Goal: Information Seeking & Learning: Learn about a topic

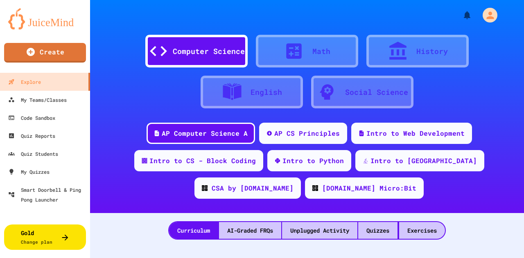
click at [162, 163] on div "Intro to CS - Block Coding" at bounding box center [202, 161] width 106 height 10
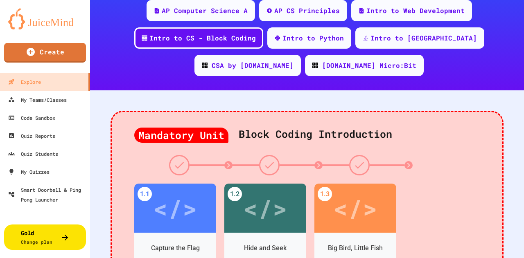
scroll to position [205, 0]
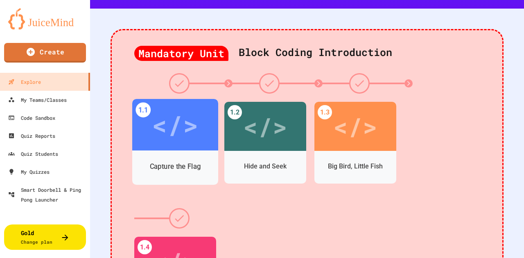
click at [174, 123] on div "</>" at bounding box center [175, 125] width 46 height 39
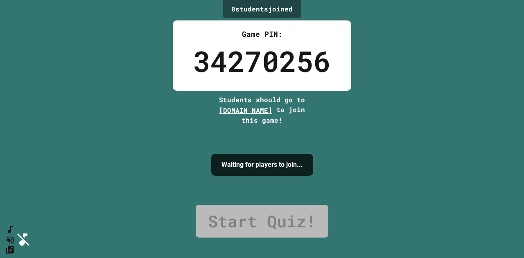
click at [242, 214] on link "Start Quiz!" at bounding box center [262, 221] width 133 height 33
click at [251, 112] on span "play.juicemind.com" at bounding box center [245, 110] width 53 height 9
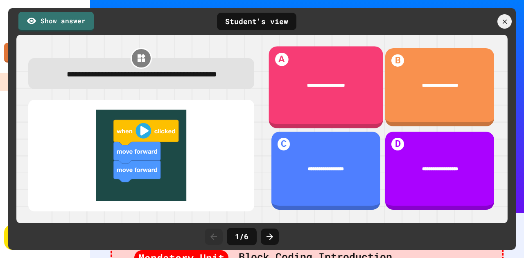
click at [329, 79] on div "**********" at bounding box center [326, 85] width 114 height 27
click at [325, 88] on div "**********" at bounding box center [326, 85] width 114 height 27
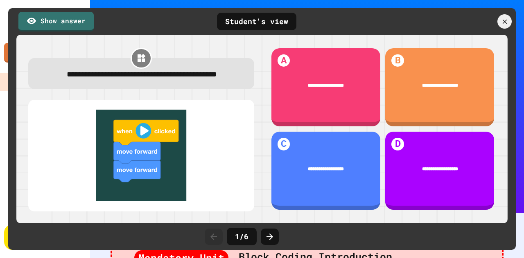
click at [273, 236] on icon at bounding box center [270, 237] width 10 height 10
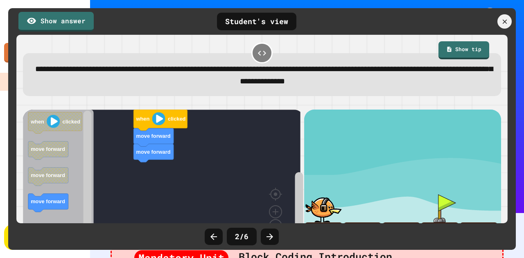
scroll to position [37, 0]
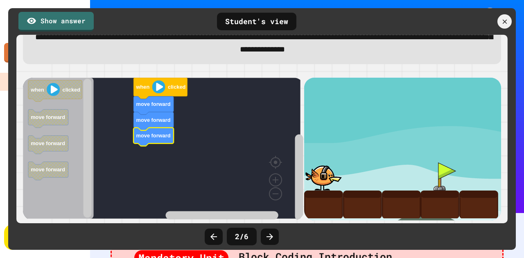
click at [162, 90] on icon "Blockly Workspace" at bounding box center [161, 88] width 54 height 21
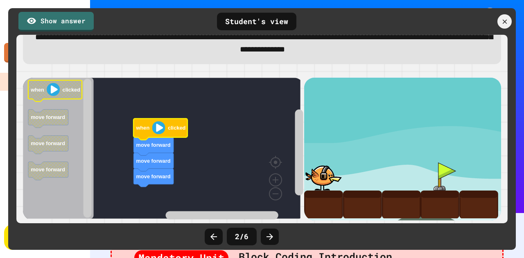
click at [52, 85] on image "Blockly Workspace" at bounding box center [53, 89] width 13 height 13
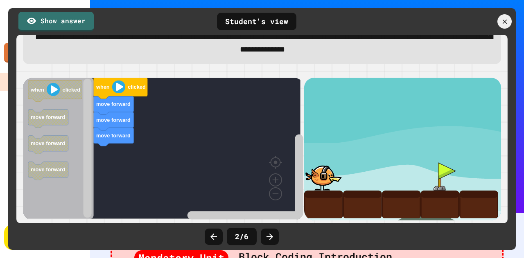
click at [322, 194] on div "move forward move forward move forward when clicked when clicked move forward m…" at bounding box center [262, 149] width 478 height 143
click at [320, 171] on div at bounding box center [323, 177] width 39 height 28
click at [109, 143] on div "move forward move forward move forward when clicked when clicked move forward m…" at bounding box center [163, 149] width 281 height 143
click at [120, 145] on div "move forward move forward move forward when clicked when clicked move forward m…" at bounding box center [163, 149] width 281 height 143
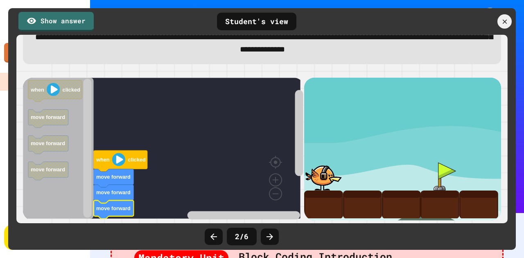
scroll to position [0, 0]
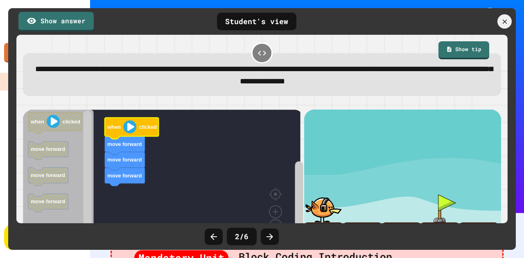
click at [134, 132] on image "Blockly Workspace" at bounding box center [130, 126] width 13 height 13
click at [59, 128] on image "Blockly Workspace" at bounding box center [53, 121] width 13 height 13
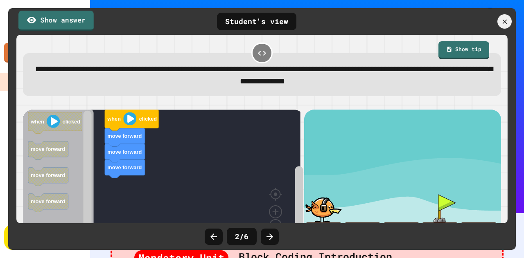
click at [61, 21] on link "Show answer" at bounding box center [55, 21] width 75 height 20
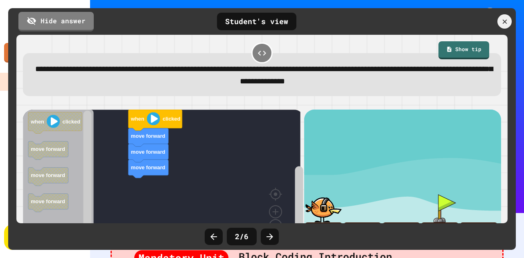
scroll to position [37, 0]
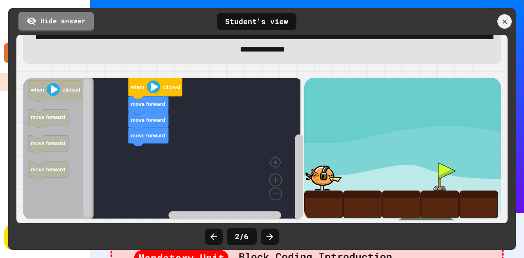
click at [274, 235] on icon at bounding box center [270, 237] width 10 height 10
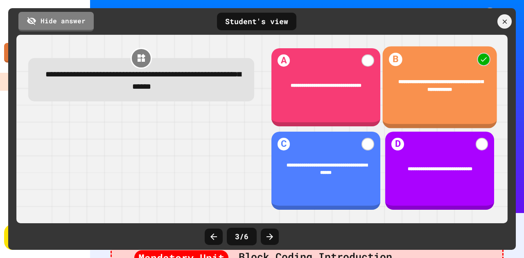
click at [421, 87] on span "**********" at bounding box center [440, 85] width 85 height 12
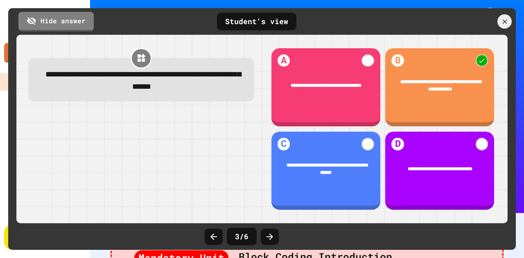
click at [267, 235] on icon at bounding box center [270, 237] width 10 height 10
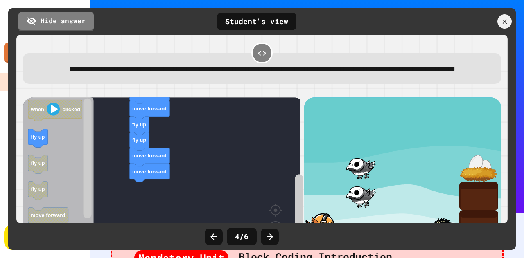
scroll to position [66, 0]
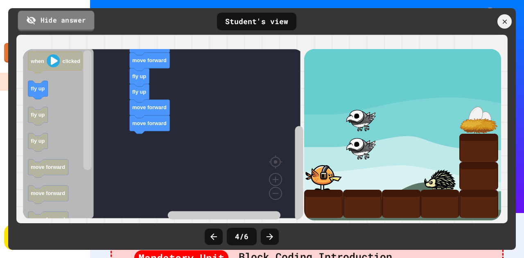
click at [64, 17] on link "Hide answer" at bounding box center [56, 21] width 77 height 20
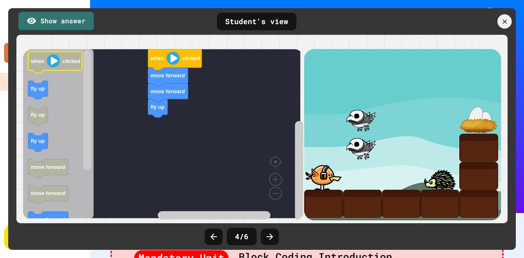
click at [57, 60] on image "Blockly Workspace" at bounding box center [53, 60] width 13 height 13
click at [310, 174] on div at bounding box center [323, 176] width 39 height 28
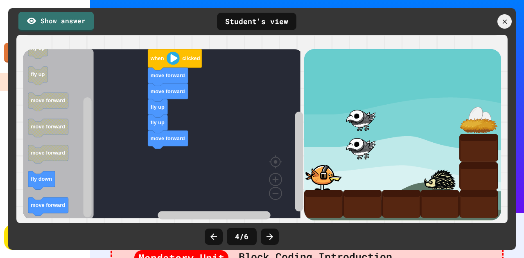
click at [171, 152] on div "fly up fly up move forward move forward move forward when clicked when clicked …" at bounding box center [163, 135] width 281 height 172
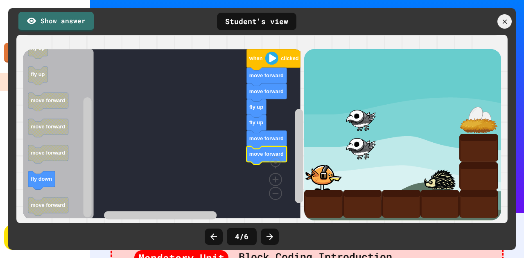
click at [98, 217] on div "fly up fly up move forward move forward move forward move forward when clicked …" at bounding box center [261, 130] width 483 height 185
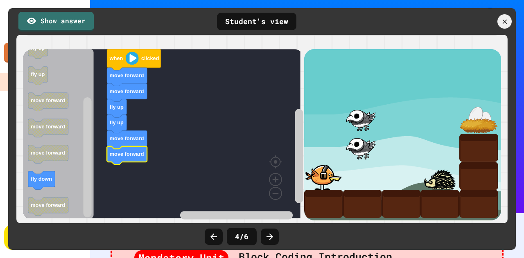
click at [265, 202] on div "fly up fly up move forward move forward move forward move forward when clicked …" at bounding box center [163, 135] width 281 height 172
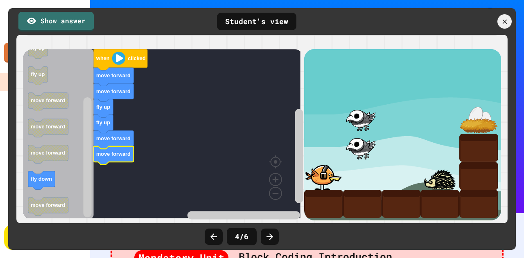
click at [128, 57] on icon "Blockly Workspace" at bounding box center [121, 59] width 54 height 21
click at [129, 57] on text "clicked" at bounding box center [137, 58] width 18 height 6
click at [503, 24] on icon at bounding box center [504, 21] width 9 height 9
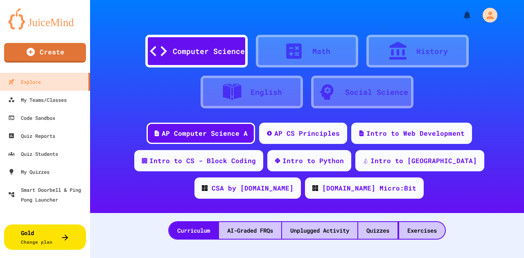
click at [208, 158] on div "Intro to CS - Block Coding" at bounding box center [202, 161] width 106 height 10
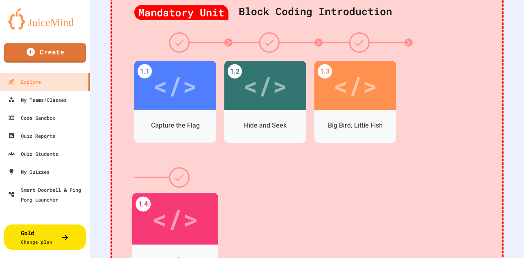
scroll to position [164, 0]
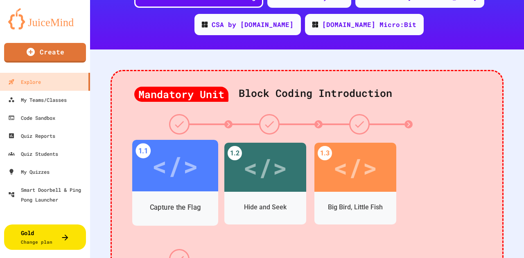
click at [184, 154] on div "</>" at bounding box center [175, 166] width 46 height 39
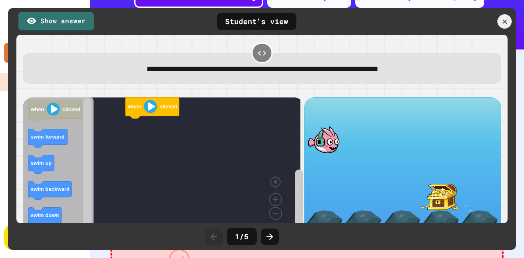
scroll to position [24, 0]
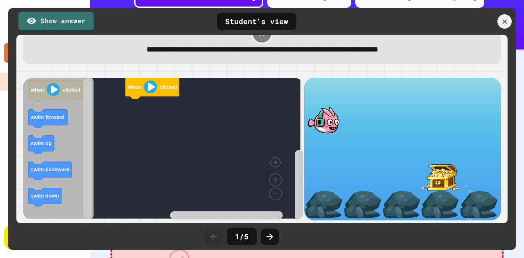
click at [295, 177] on rect "Blockly Workspace" at bounding box center [299, 185] width 8 height 71
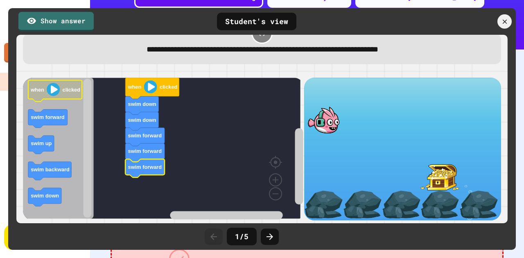
click at [56, 87] on image "Blockly Workspace" at bounding box center [53, 89] width 13 height 13
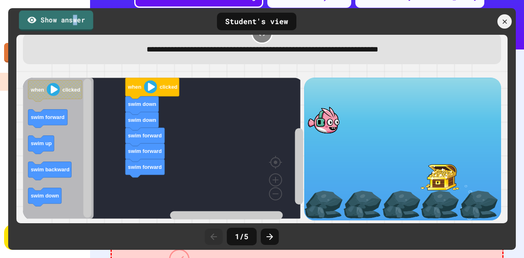
click at [72, 22] on link "Show answer" at bounding box center [56, 20] width 74 height 20
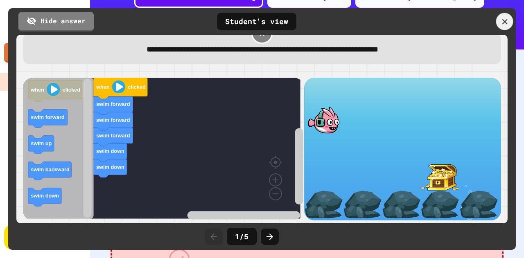
click at [507, 21] on icon at bounding box center [504, 21] width 9 height 9
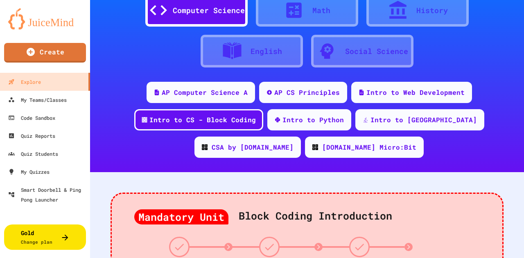
click at [289, 117] on div "Intro to Python" at bounding box center [313, 120] width 61 height 10
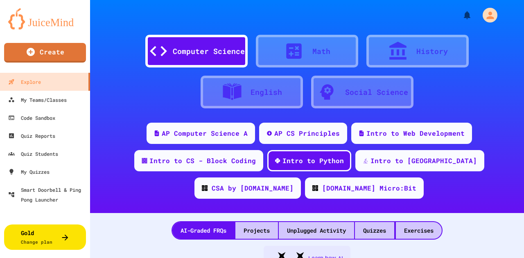
click at [264, 230] on div "Projects" at bounding box center [256, 230] width 43 height 17
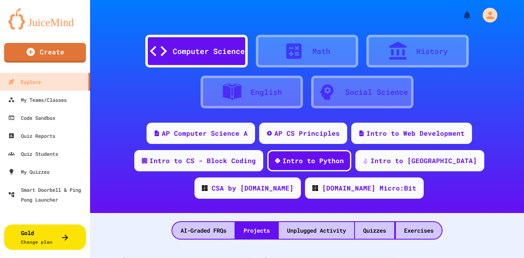
click at [422, 229] on div "Exercises" at bounding box center [419, 230] width 46 height 17
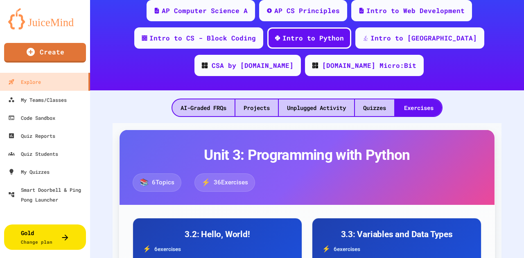
scroll to position [164, 0]
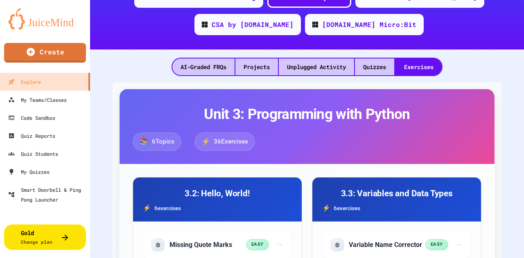
click at [304, 120] on h2 "Unit 3: Programming with Python" at bounding box center [307, 114] width 349 height 17
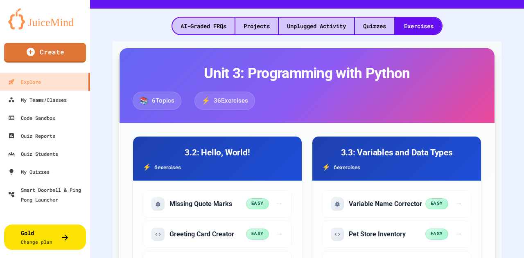
scroll to position [246, 0]
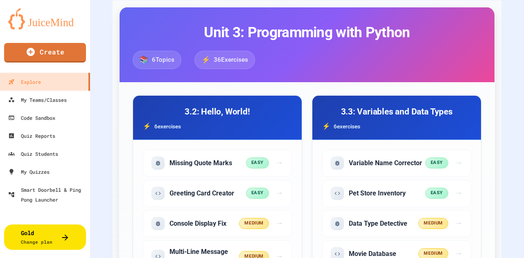
click at [206, 114] on h3 "3.2: Hello, World!" at bounding box center [217, 112] width 149 height 13
click at [208, 110] on h3 "3.2: Hello, World!" at bounding box center [217, 112] width 149 height 13
click at [197, 157] on div "Missing Quote Marks" at bounding box center [199, 163] width 95 height 13
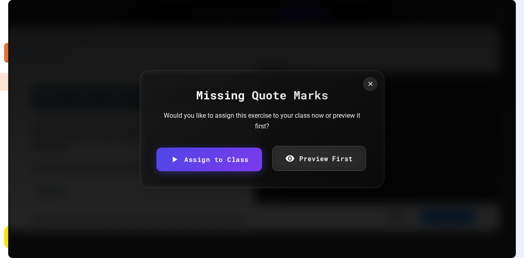
click at [310, 154] on link "Preview First" at bounding box center [318, 158] width 93 height 25
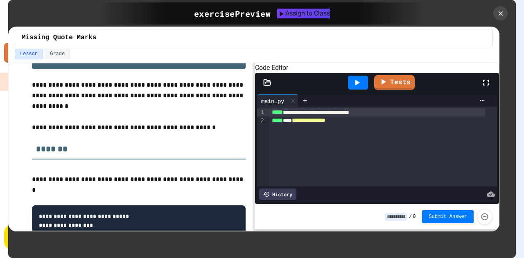
scroll to position [81, 0]
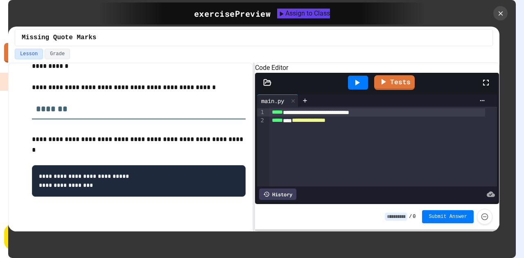
click at [356, 86] on icon at bounding box center [357, 83] width 5 height 6
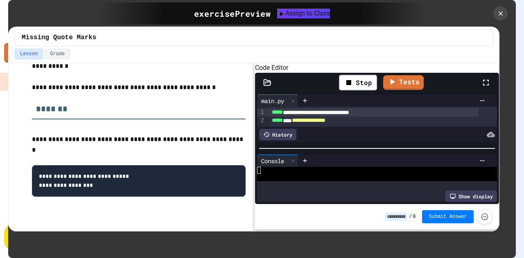
scroll to position [21, 0]
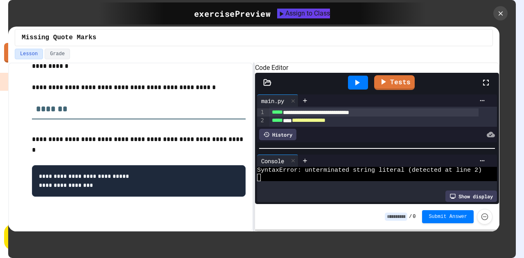
click at [328, 133] on div at bounding box center [396, 134] width 199 height 11
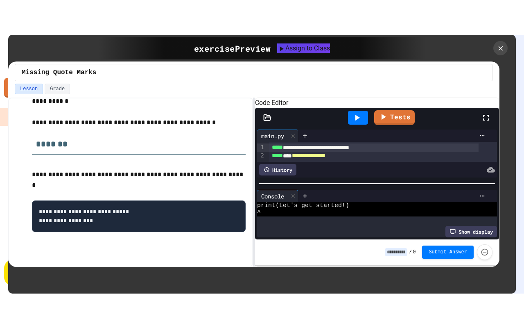
scroll to position [0, 0]
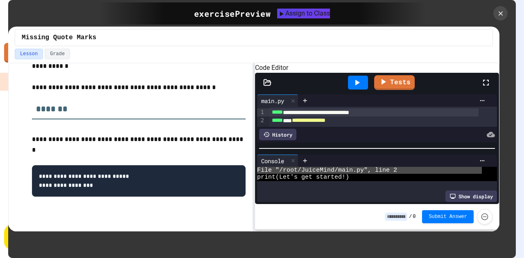
click at [495, 94] on div at bounding box center [490, 83] width 18 height 22
click at [495, 140] on div at bounding box center [396, 134] width 199 height 11
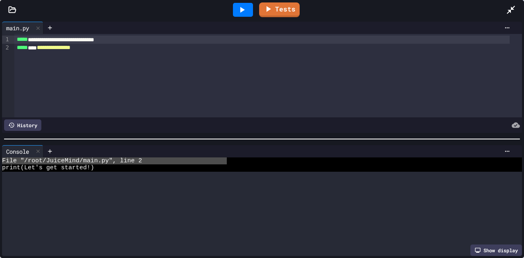
scroll to position [12, 0]
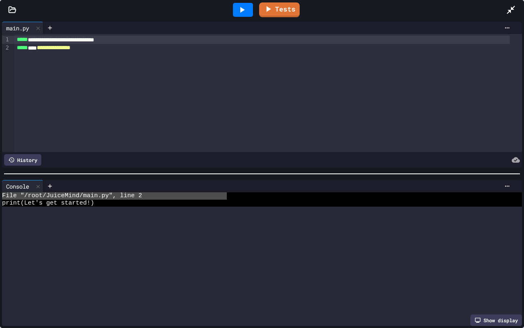
click at [495, 154] on div at bounding box center [280, 159] width 479 height 11
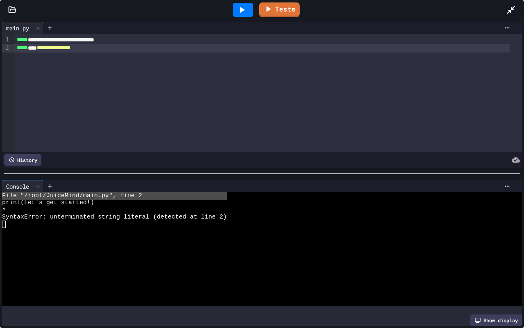
click at [48, 48] on span "**********" at bounding box center [54, 48] width 34 height 6
click at [247, 8] on icon at bounding box center [242, 10] width 10 height 10
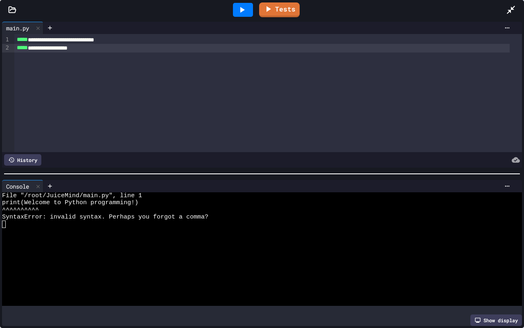
click at [251, 8] on div at bounding box center [243, 10] width 20 height 14
click at [511, 8] on icon at bounding box center [511, 10] width 8 height 8
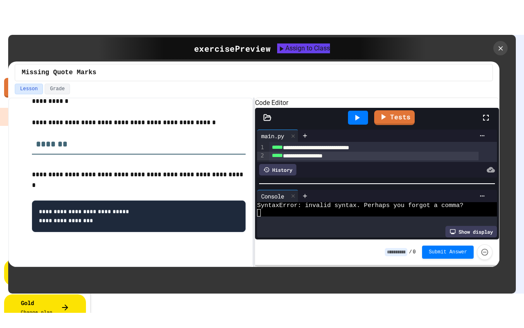
scroll to position [0, 0]
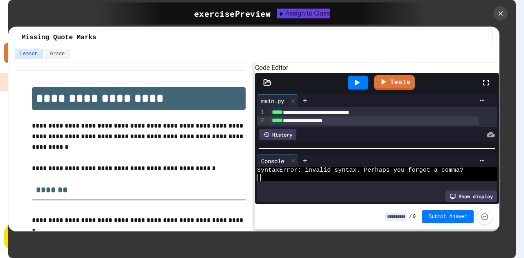
click at [52, 53] on button "Grade" at bounding box center [57, 54] width 25 height 11
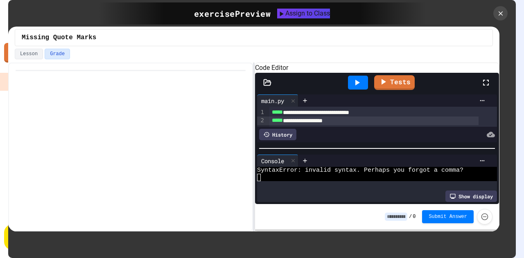
click at [23, 49] on button "Lesson" at bounding box center [29, 54] width 28 height 11
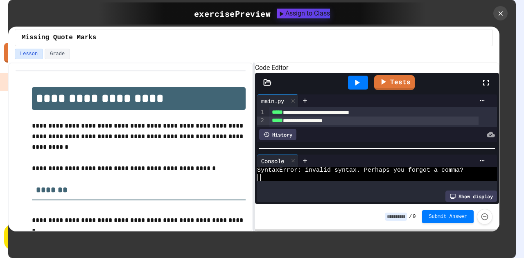
click at [111, 157] on p at bounding box center [139, 158] width 214 height 11
click at [487, 86] on icon at bounding box center [486, 83] width 6 height 6
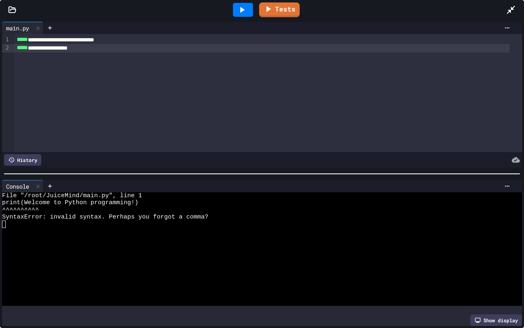
click at [34, 38] on div "**********" at bounding box center [262, 40] width 496 height 8
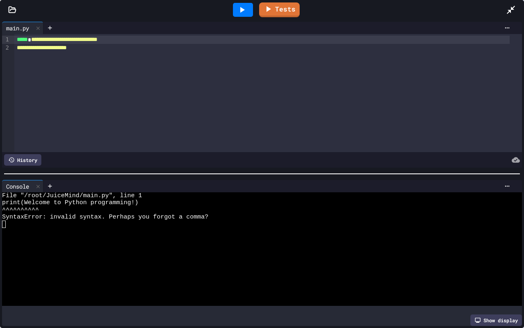
click at [97, 38] on span "**********" at bounding box center [64, 39] width 66 height 6
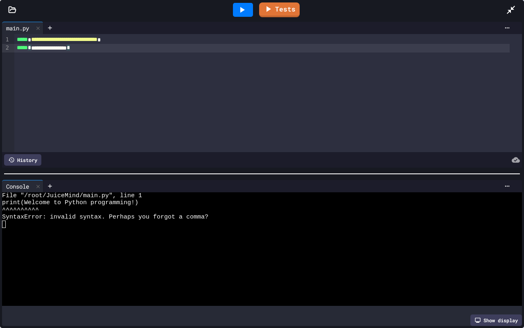
click at [34, 48] on div "**********" at bounding box center [262, 48] width 496 height 8
click at [71, 48] on span "**********" at bounding box center [51, 48] width 40 height 6
click at [241, 8] on icon at bounding box center [242, 10] width 5 height 6
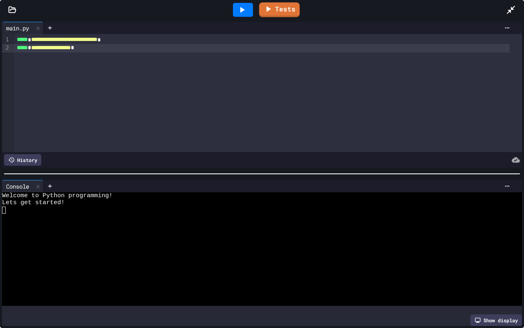
click at [513, 5] on icon at bounding box center [511, 10] width 10 height 10
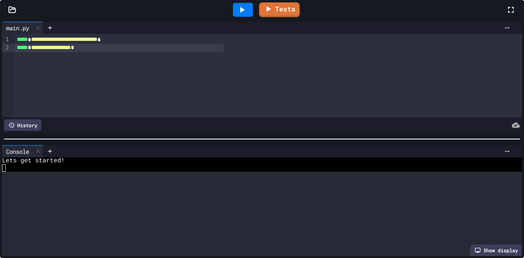
scroll to position [7, 0]
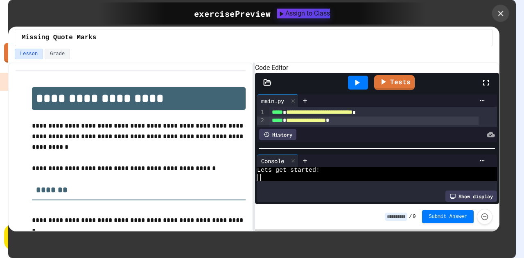
click at [500, 15] on icon at bounding box center [500, 13] width 9 height 9
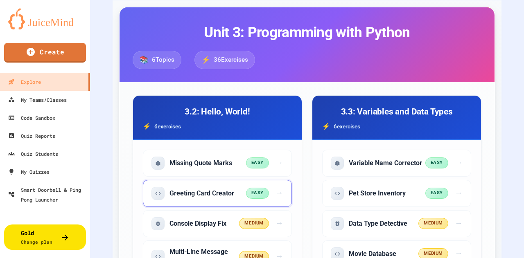
click at [214, 189] on h5 "Greeting Card Creator" at bounding box center [202, 193] width 65 height 9
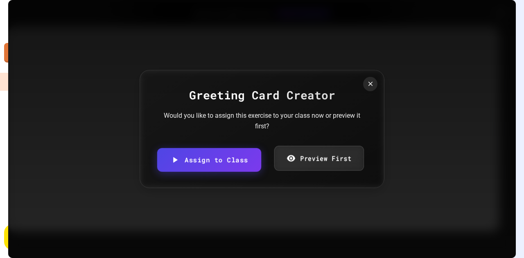
click at [311, 156] on link "Preview First" at bounding box center [319, 158] width 90 height 25
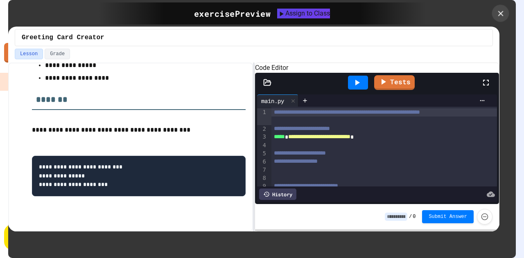
click at [505, 9] on icon at bounding box center [500, 13] width 9 height 9
